Goal: Task Accomplishment & Management: Use online tool/utility

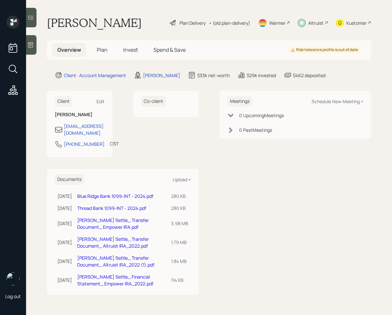
click at [35, 23] on div at bounding box center [31, 18] width 10 height 20
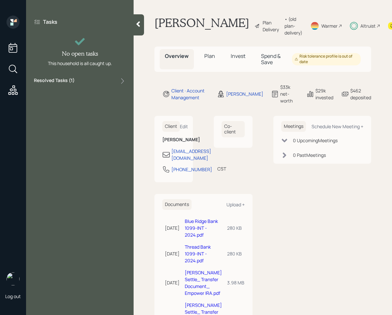
click at [98, 83] on div "Resolved Tasks ( 1 )" at bounding box center [80, 81] width 92 height 8
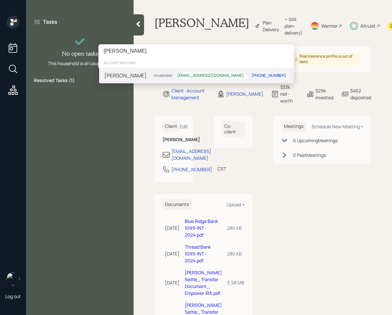
type input "[PERSON_NAME]"
click at [133, 76] on div "[PERSON_NAME]" at bounding box center [125, 76] width 42 height 8
